Goal: Task Accomplishment & Management: Use online tool/utility

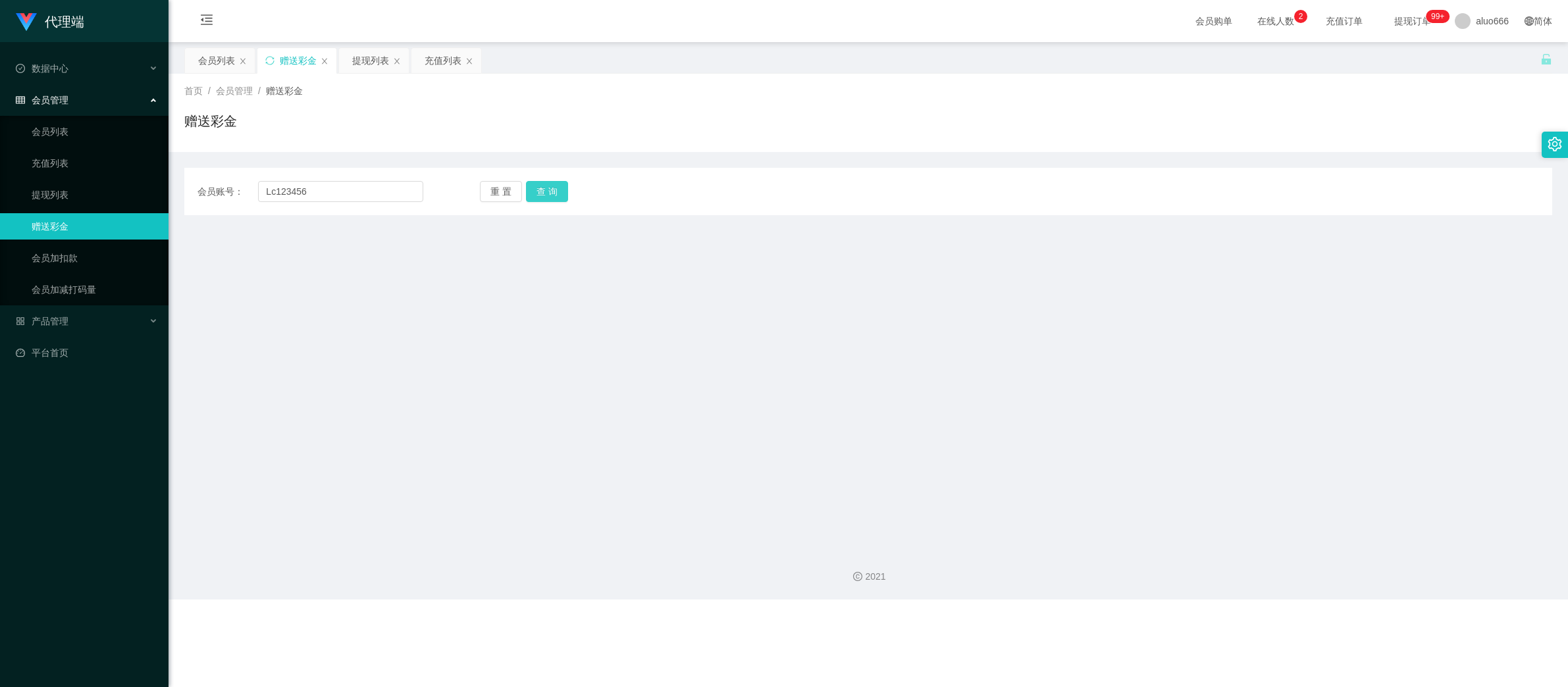
click at [538, 192] on button "查 询" at bounding box center [547, 192] width 42 height 21
click at [454, 340] on main "关闭左侧 关闭右侧 关闭其它 刷新页面 会员列表 赠送彩金 提现列表 充值列表 首页 / 会员管理 / 赠送彩金 / 赠送彩金 会员账号： Lc123456 …" at bounding box center [868, 290] width 1399 height 496
drag, startPoint x: 476, startPoint y: 338, endPoint x: 458, endPoint y: 331, distance: 19.3
click at [473, 338] on main "关闭左侧 关闭右侧 关闭其它 刷新页面 会员列表 赠送彩金 提现列表 充值列表 首页 / 会员管理 / 赠送彩金 / 赠送彩金 会员账号： Lc123456 …" at bounding box center [868, 290] width 1399 height 496
click at [318, 194] on input "Lc123456" at bounding box center [340, 192] width 165 height 21
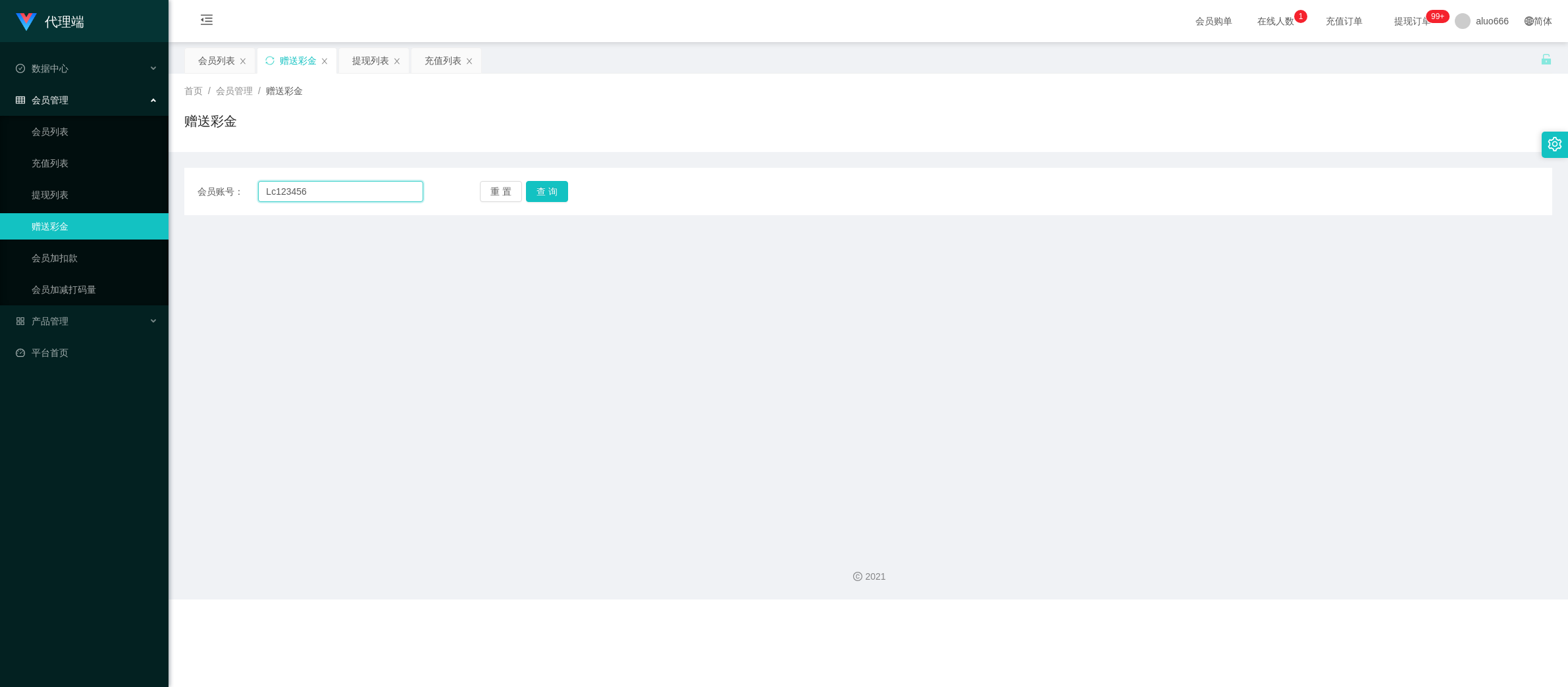
click at [318, 194] on input "Lc123456" at bounding box center [340, 192] width 165 height 21
paste input "Mfig99"
type input "Mfig99"
click at [538, 192] on button "查 询" at bounding box center [547, 192] width 42 height 21
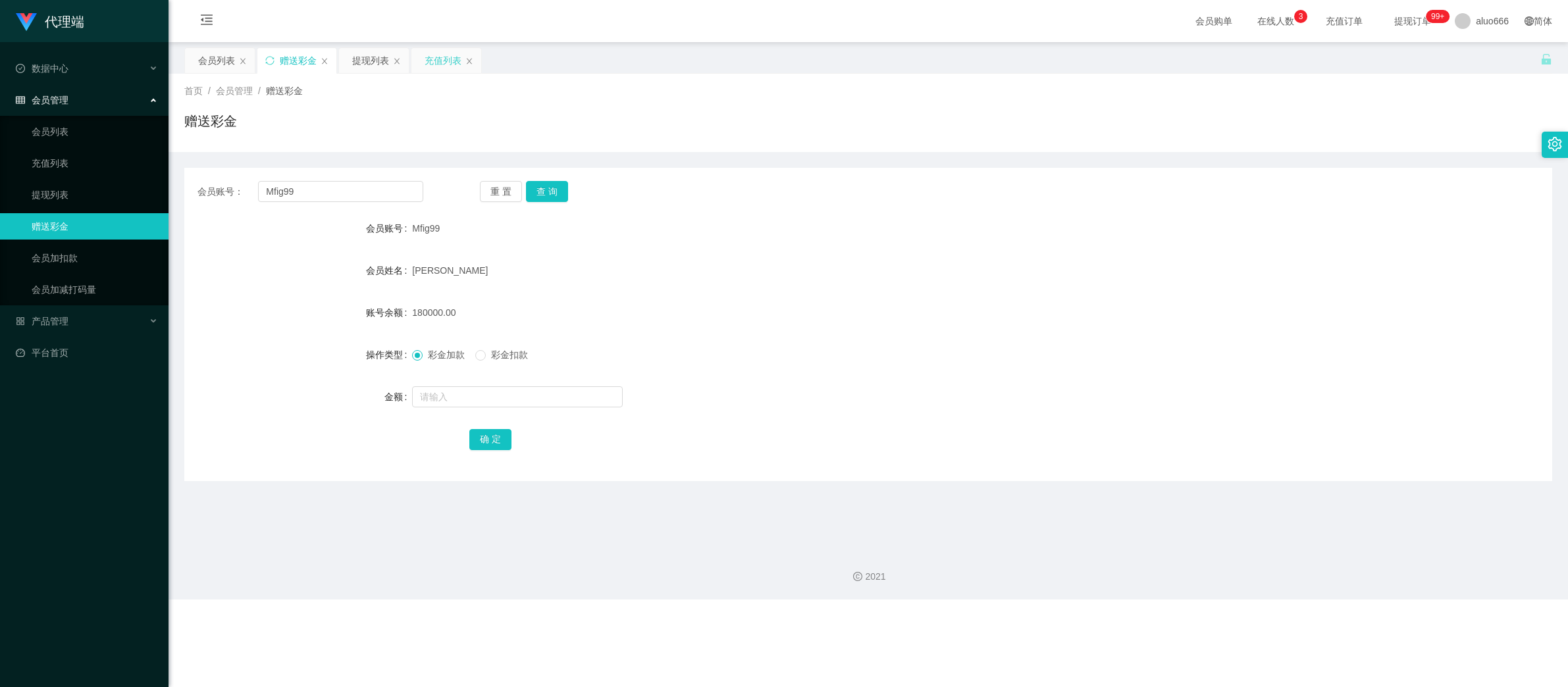
click at [440, 64] on div "充值列表" at bounding box center [443, 61] width 37 height 25
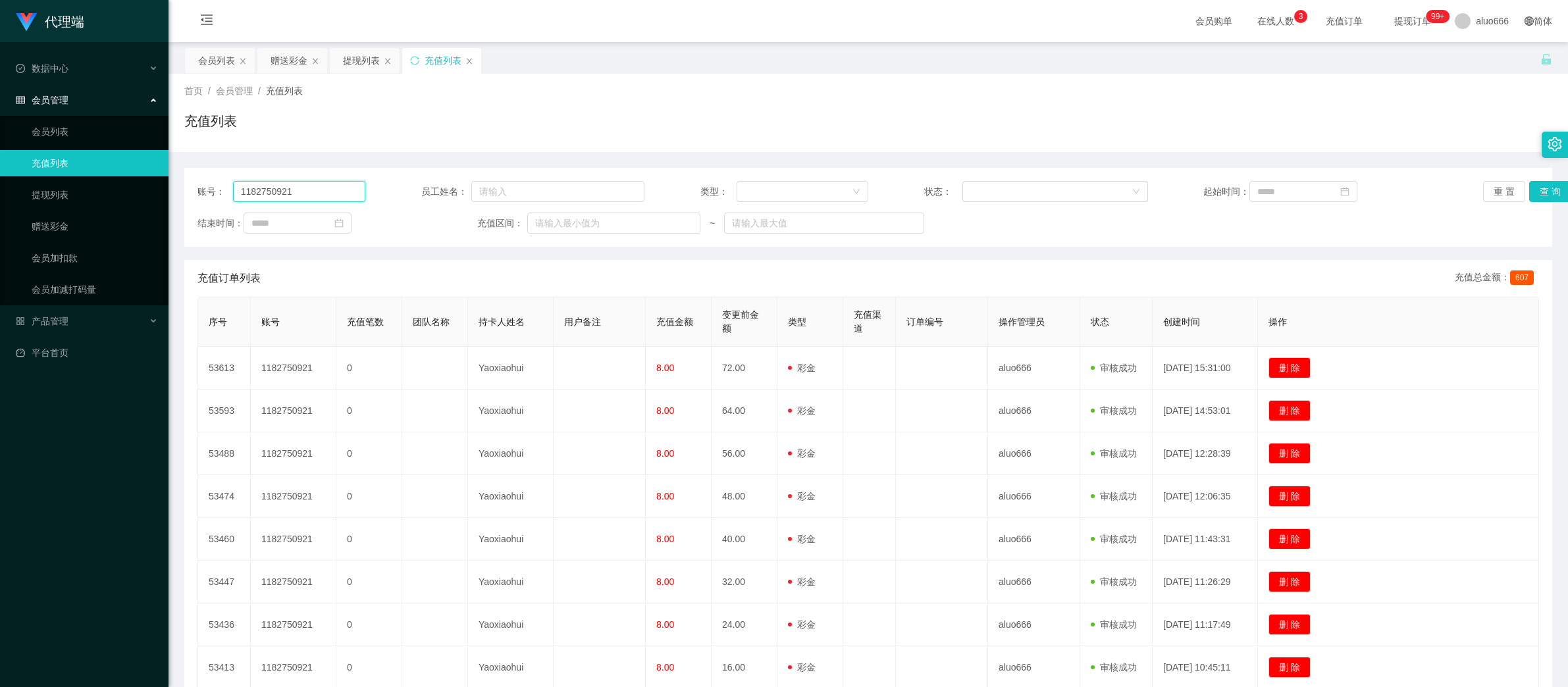
click at [317, 194] on input "1182750921" at bounding box center [299, 192] width 132 height 21
click at [314, 194] on input "1182750921" at bounding box center [299, 192] width 132 height 21
paste input "Mfig99"
click at [293, 186] on input "1182750921Mfig99" at bounding box center [299, 192] width 132 height 21
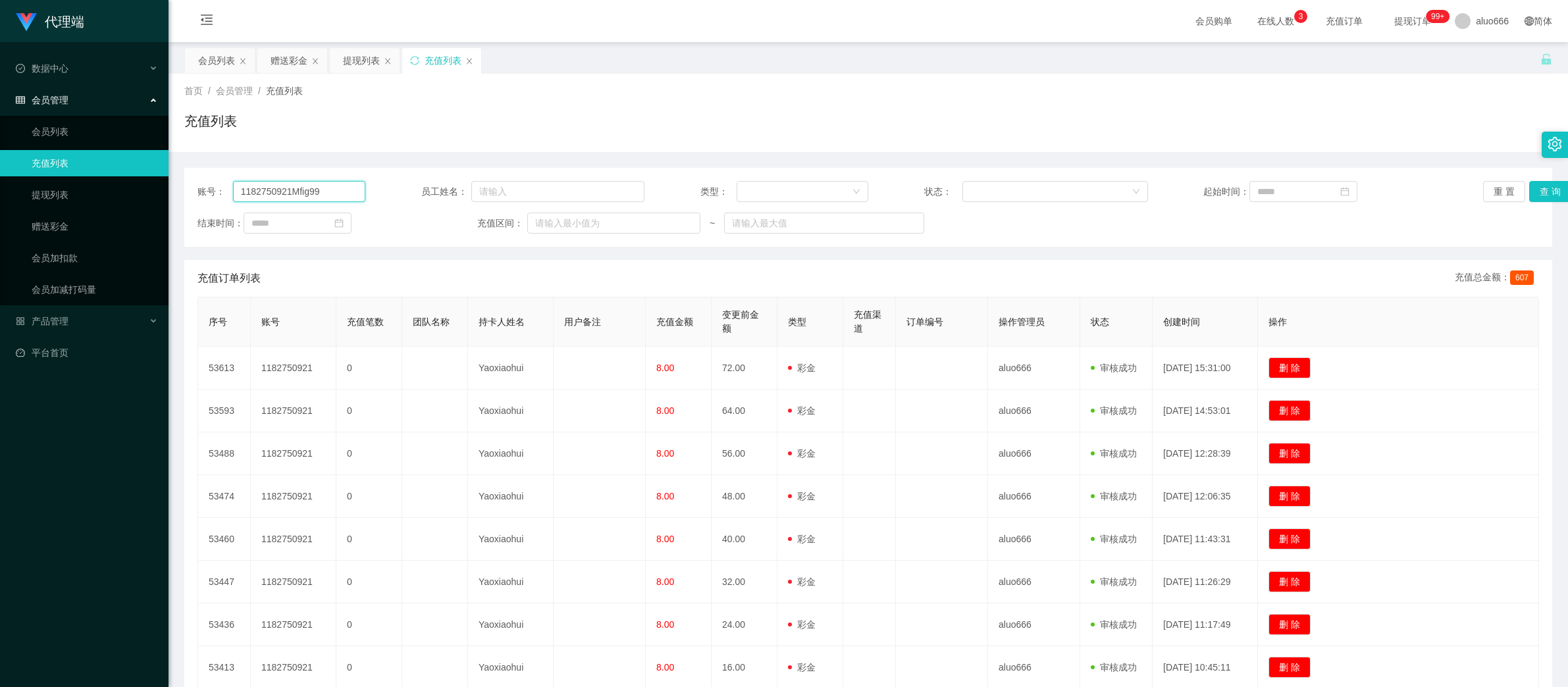
click at [293, 186] on input "1182750921Mfig99" at bounding box center [299, 192] width 132 height 21
paste input "text"
type input "Mfig99"
click at [1535, 189] on button "查 询" at bounding box center [1550, 192] width 42 height 21
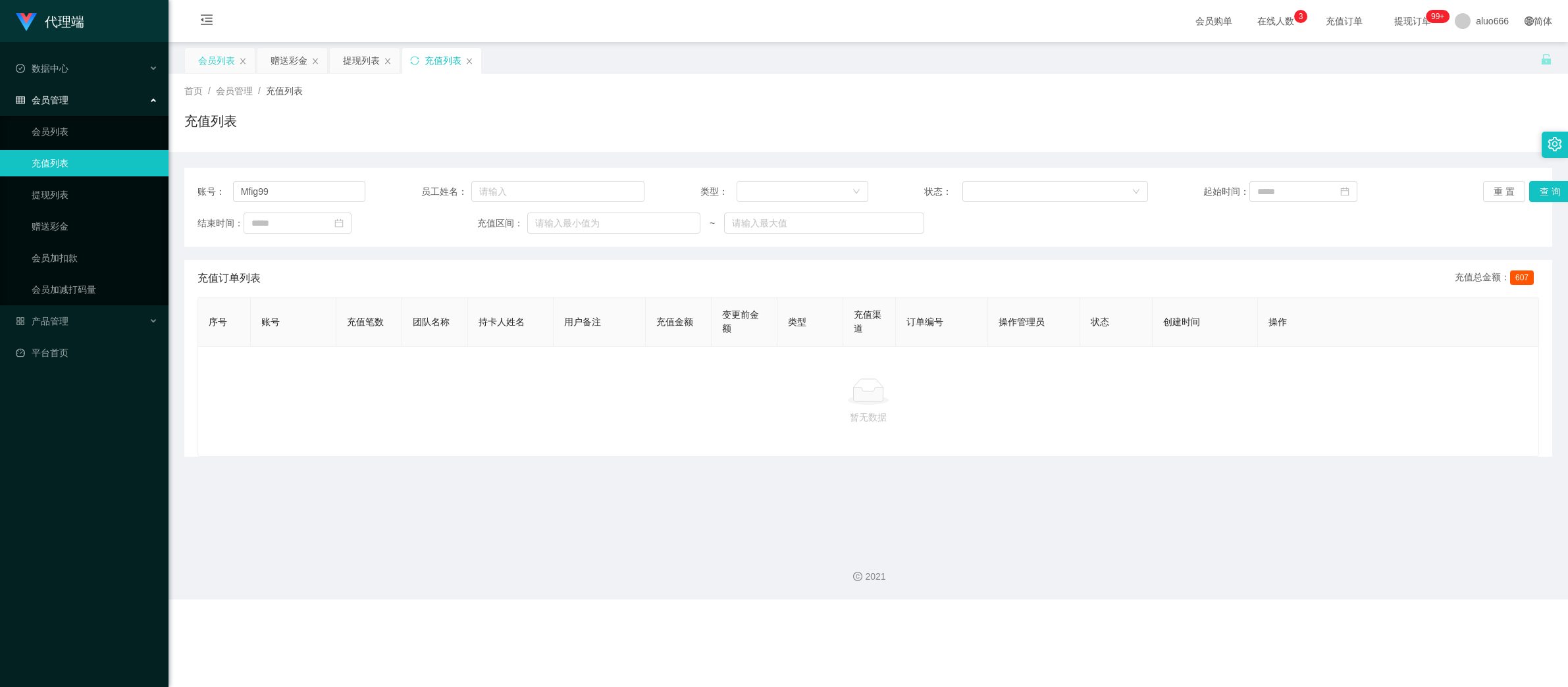
click at [221, 63] on div "会员列表" at bounding box center [217, 61] width 37 height 25
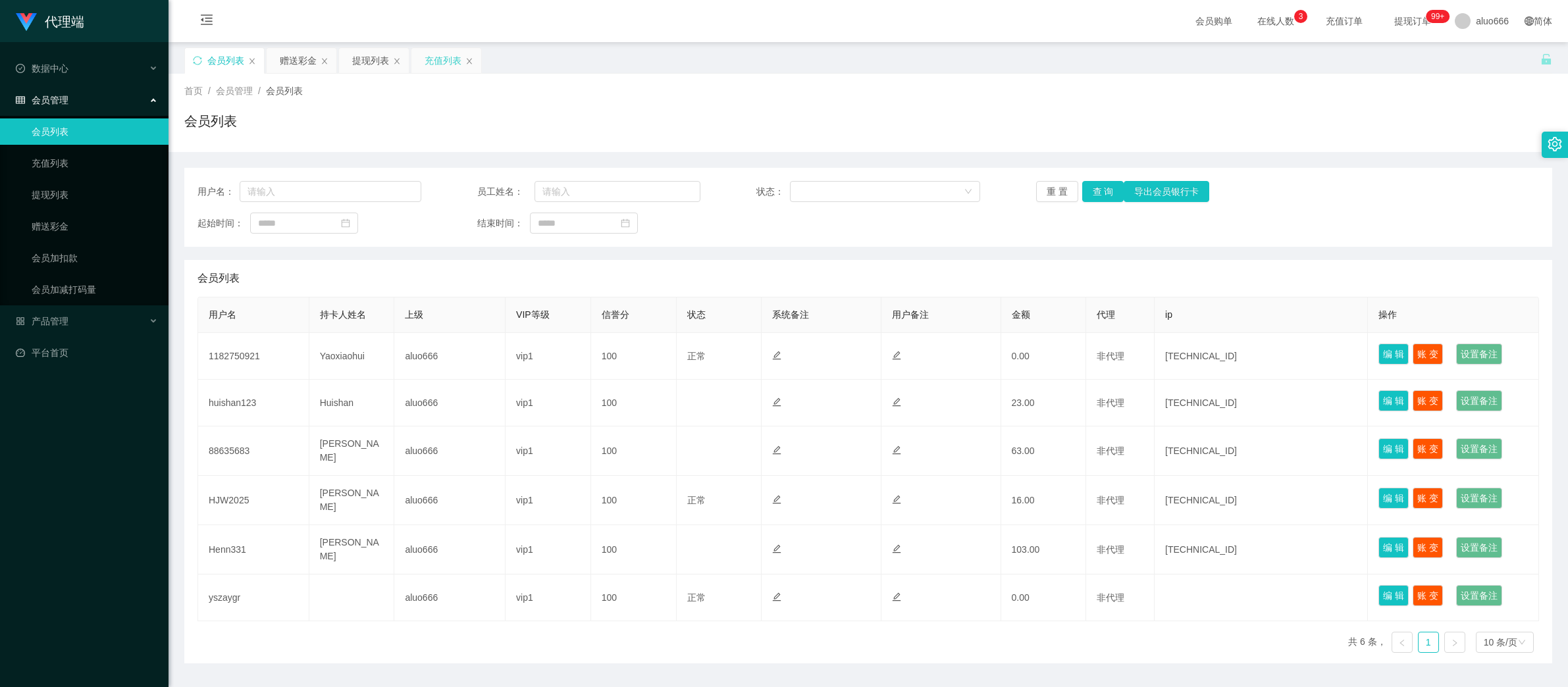
click at [439, 57] on div "充值列表" at bounding box center [443, 61] width 37 height 25
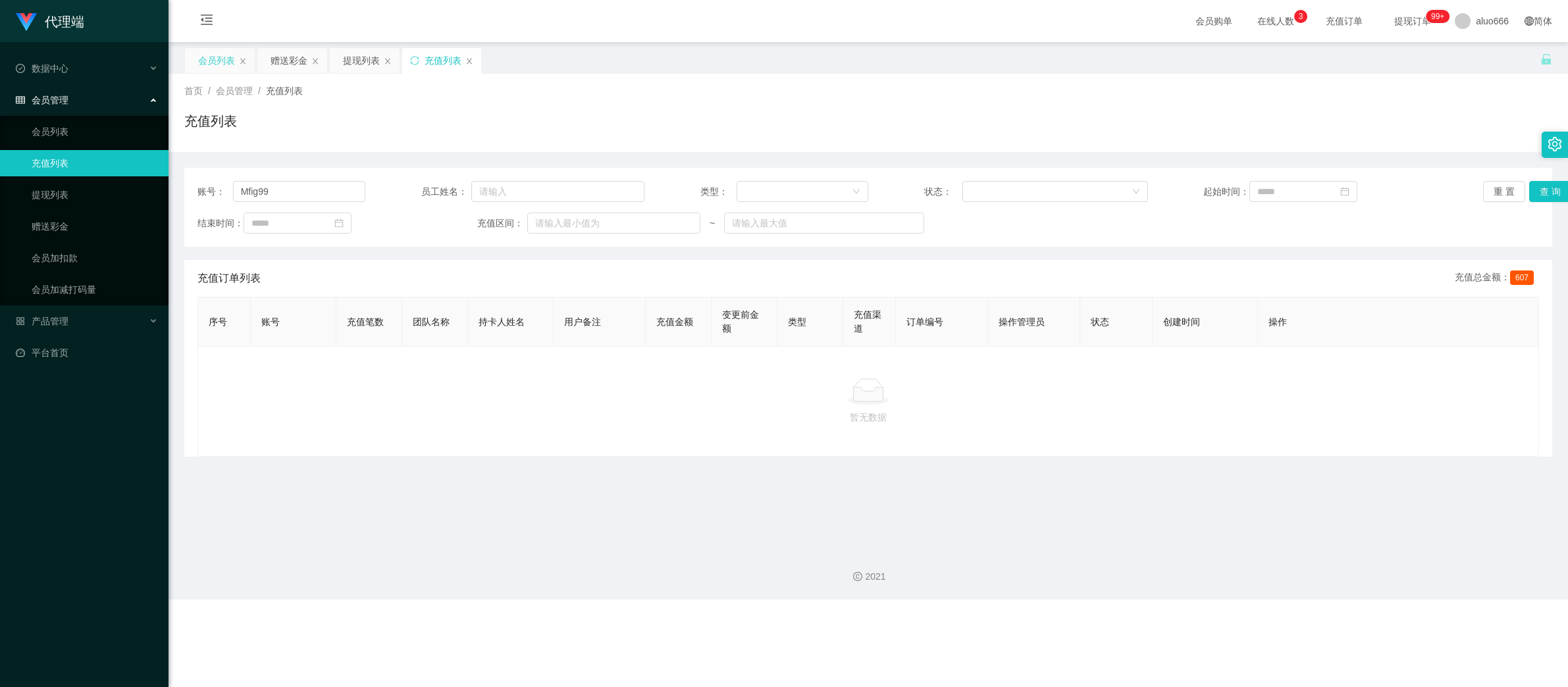
click at [219, 59] on div "会员列表" at bounding box center [217, 61] width 37 height 25
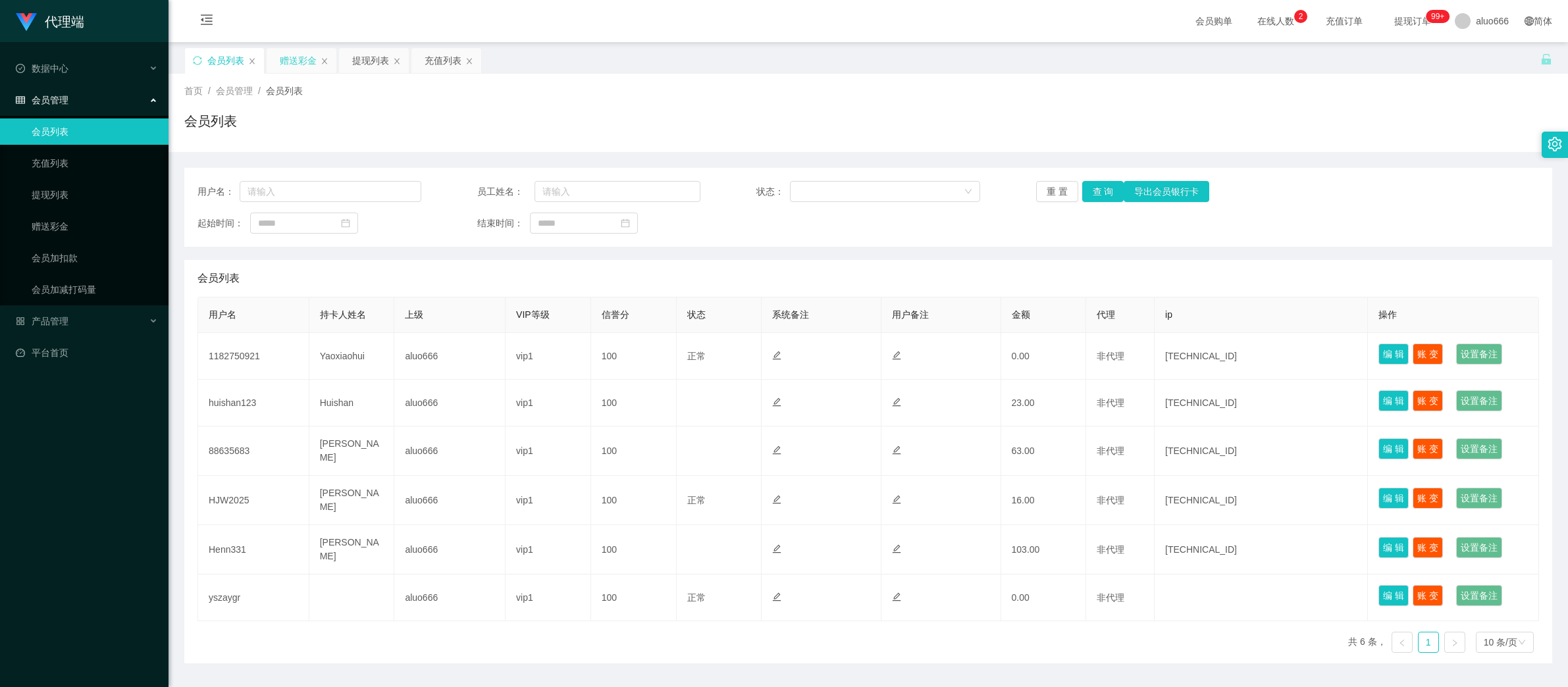
click at [299, 63] on div "赠送彩金" at bounding box center [298, 61] width 37 height 25
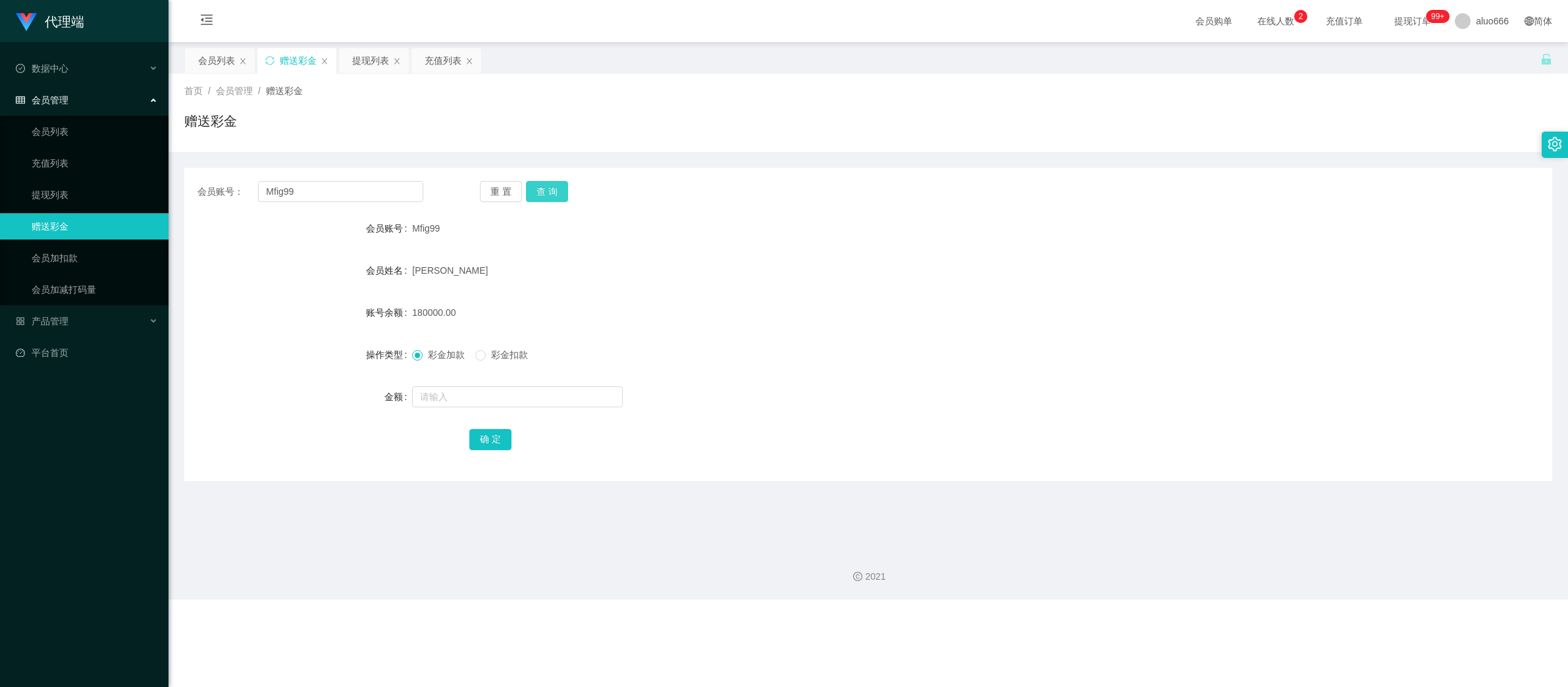
click at [553, 196] on button "查 询" at bounding box center [547, 192] width 42 height 21
click at [369, 61] on div "提现列表" at bounding box center [371, 61] width 37 height 25
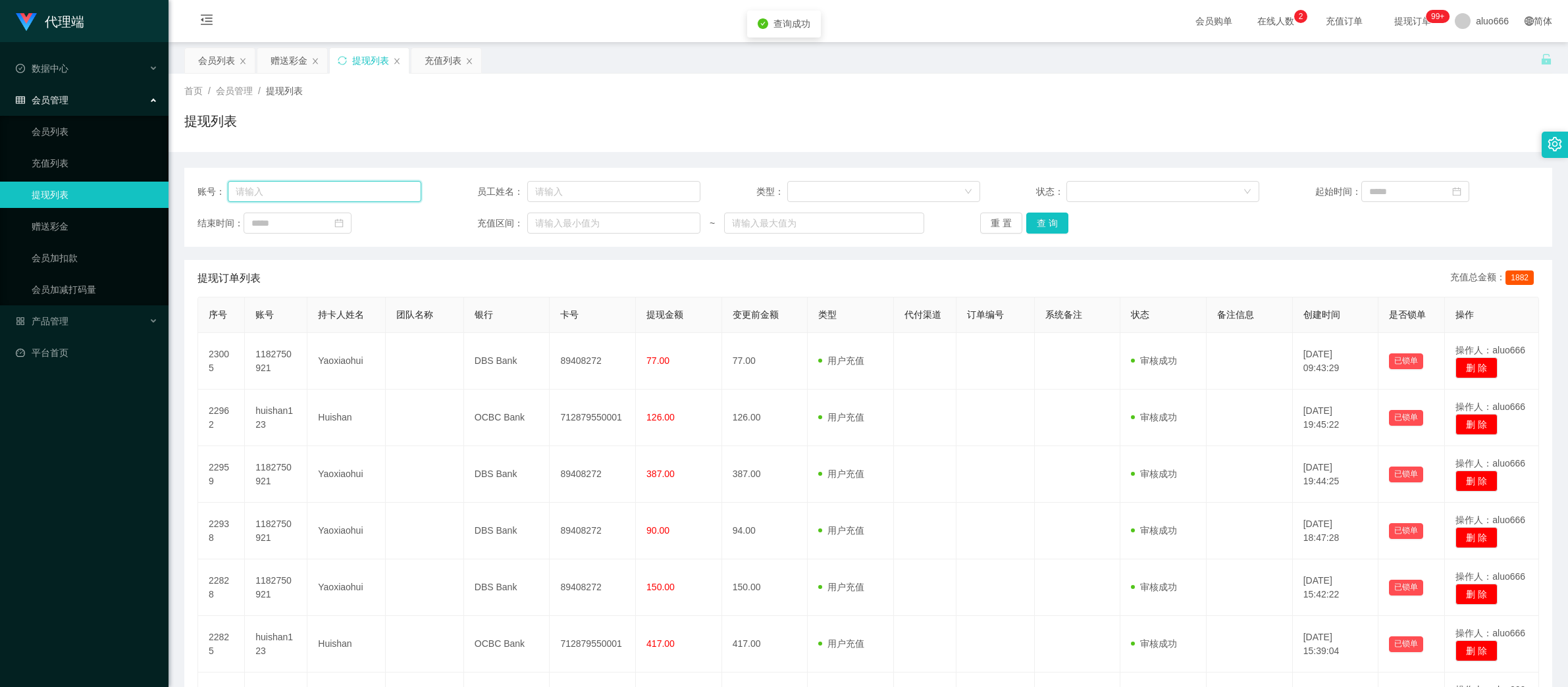
click at [297, 192] on input "text" at bounding box center [325, 192] width 194 height 21
click at [296, 192] on input "text" at bounding box center [325, 192] width 194 height 21
paste input "Mfig99"
type input "Mfig99"
click at [1045, 216] on button "查 询" at bounding box center [1047, 223] width 42 height 21
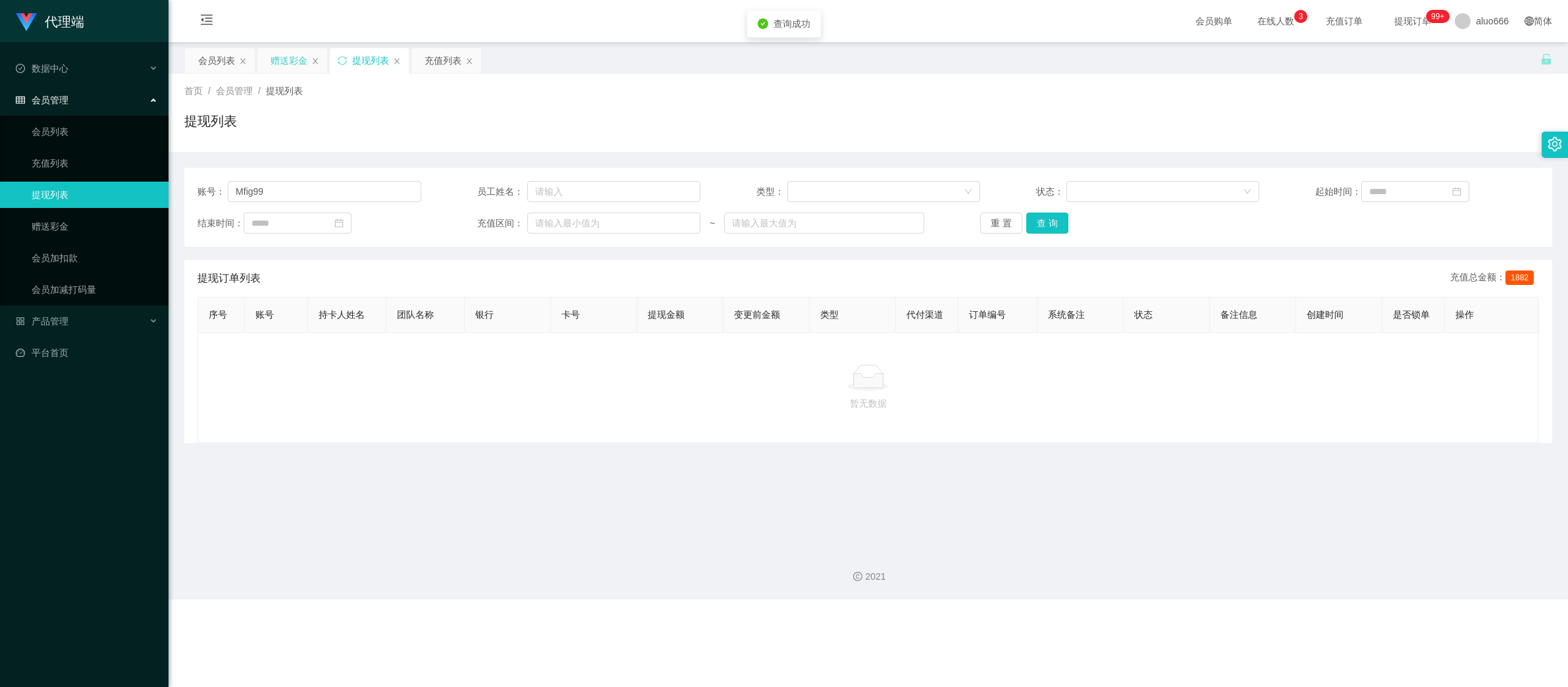
click at [279, 67] on div "赠送彩金" at bounding box center [289, 61] width 37 height 25
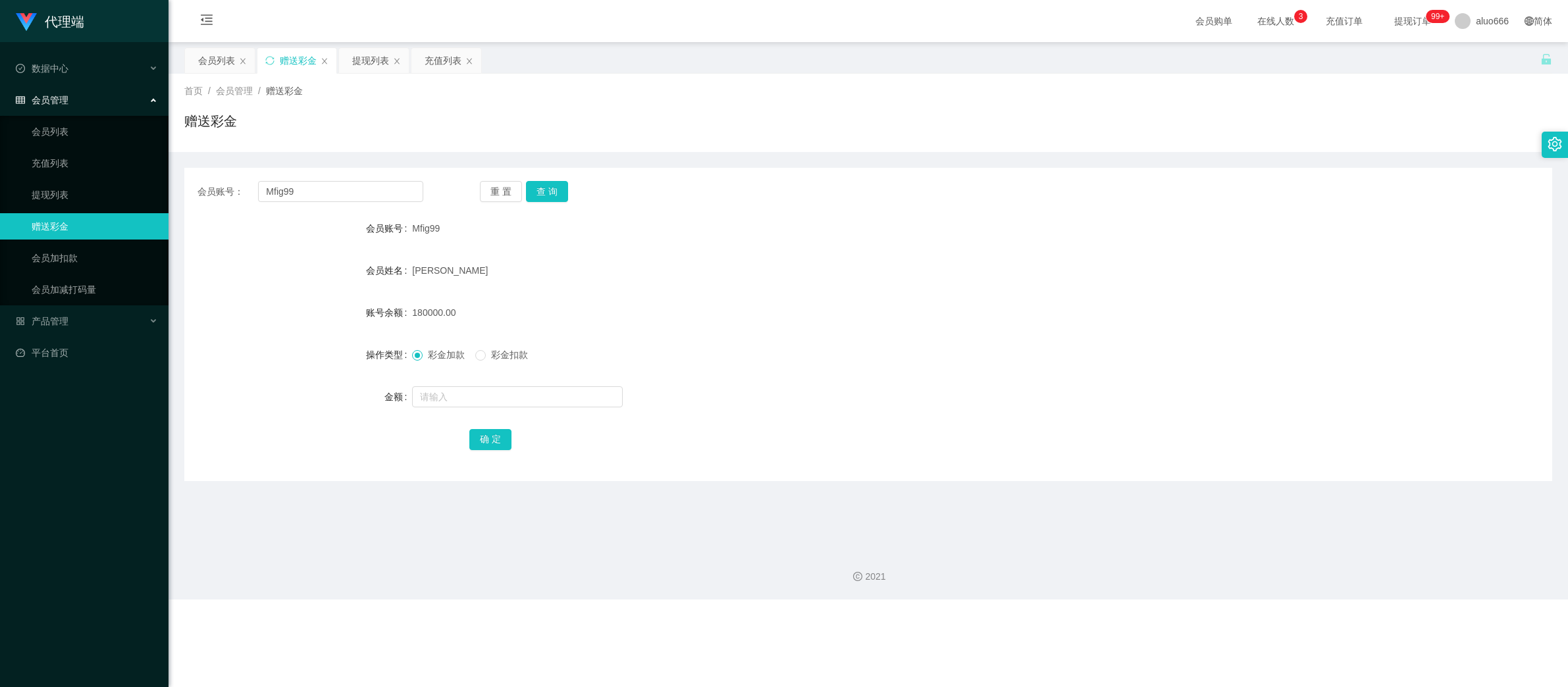
click at [1014, 366] on div "彩金加款 彩金扣款" at bounding box center [811, 355] width 798 height 27
click at [547, 189] on button "查 询" at bounding box center [547, 192] width 42 height 21
click at [891, 260] on div "[PERSON_NAME]" at bounding box center [811, 271] width 798 height 27
